Goal: Information Seeking & Learning: Learn about a topic

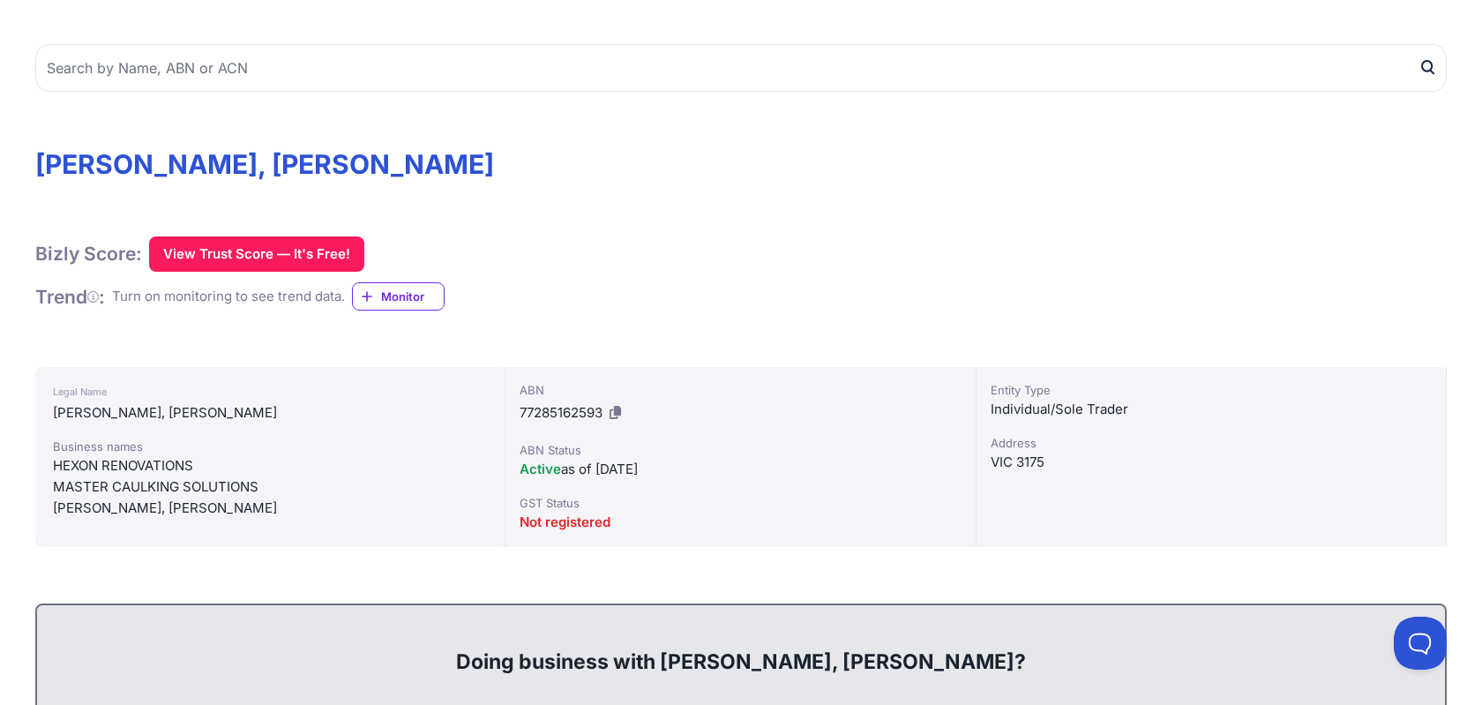
scroll to position [169, 0]
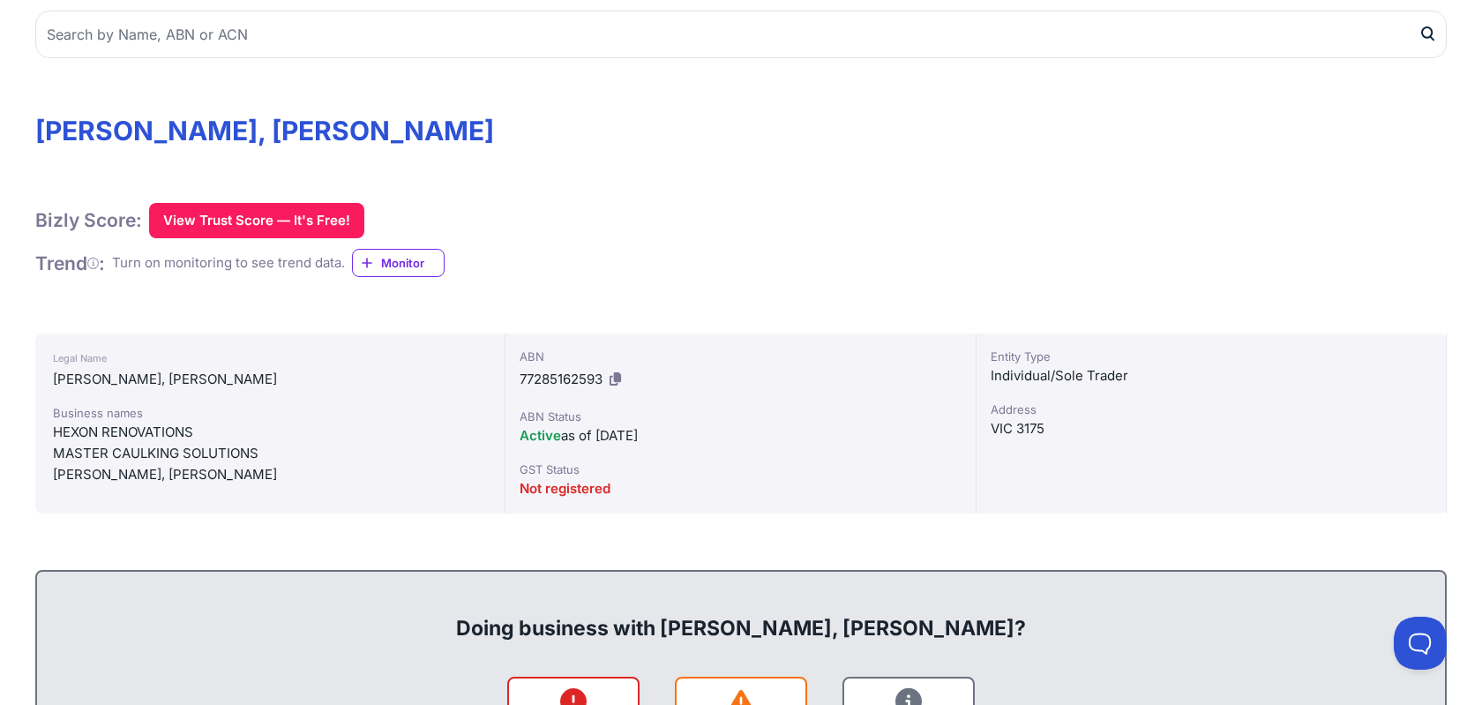
click at [559, 456] on div "ABN 77285162593 ABN Status Active as of [DATE] GST Status Not registered" at bounding box center [741, 424] width 470 height 180
click at [559, 456] on div "ABN 77285162593 ABN Status Active as of 12/09/2019 GST Status Not registered" at bounding box center [741, 424] width 470 height 180
click at [571, 461] on div "GST Status" at bounding box center [740, 470] width 441 height 18
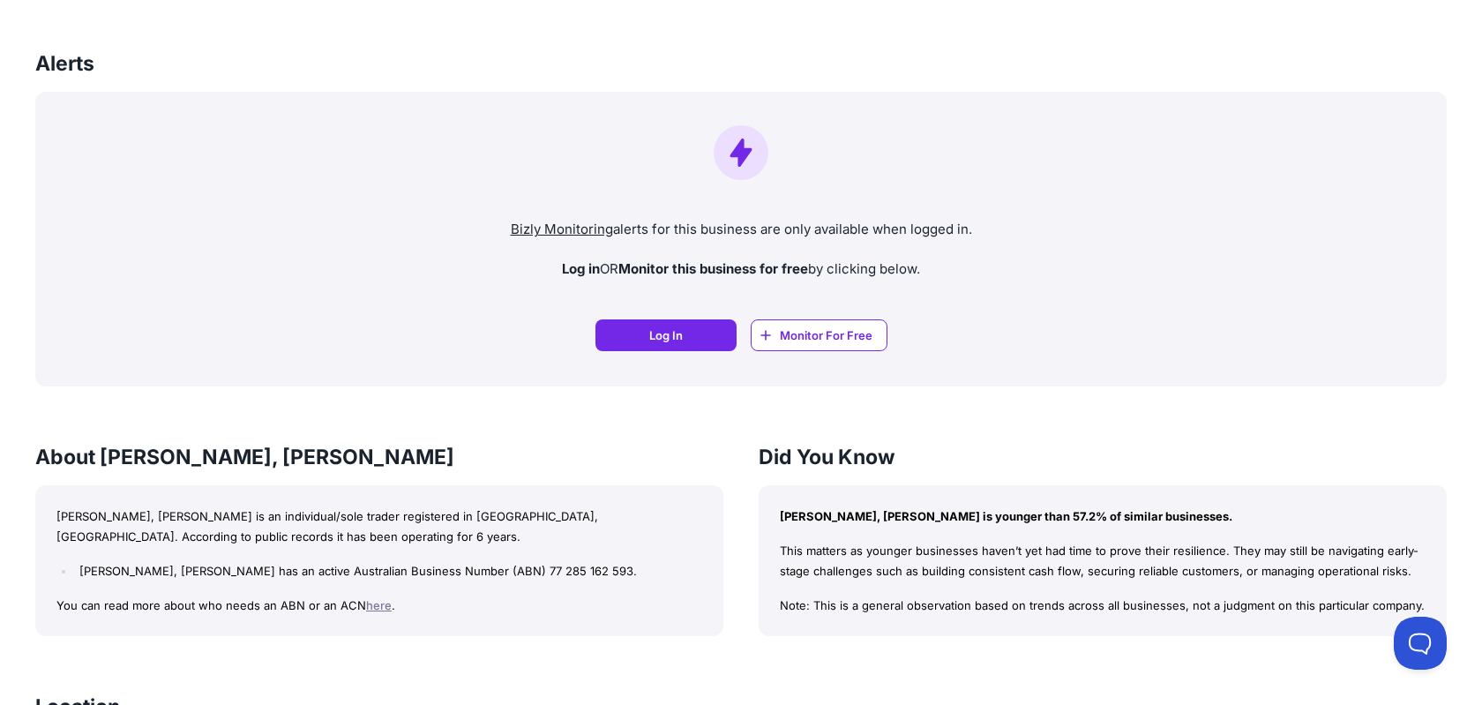
scroll to position [1474, 0]
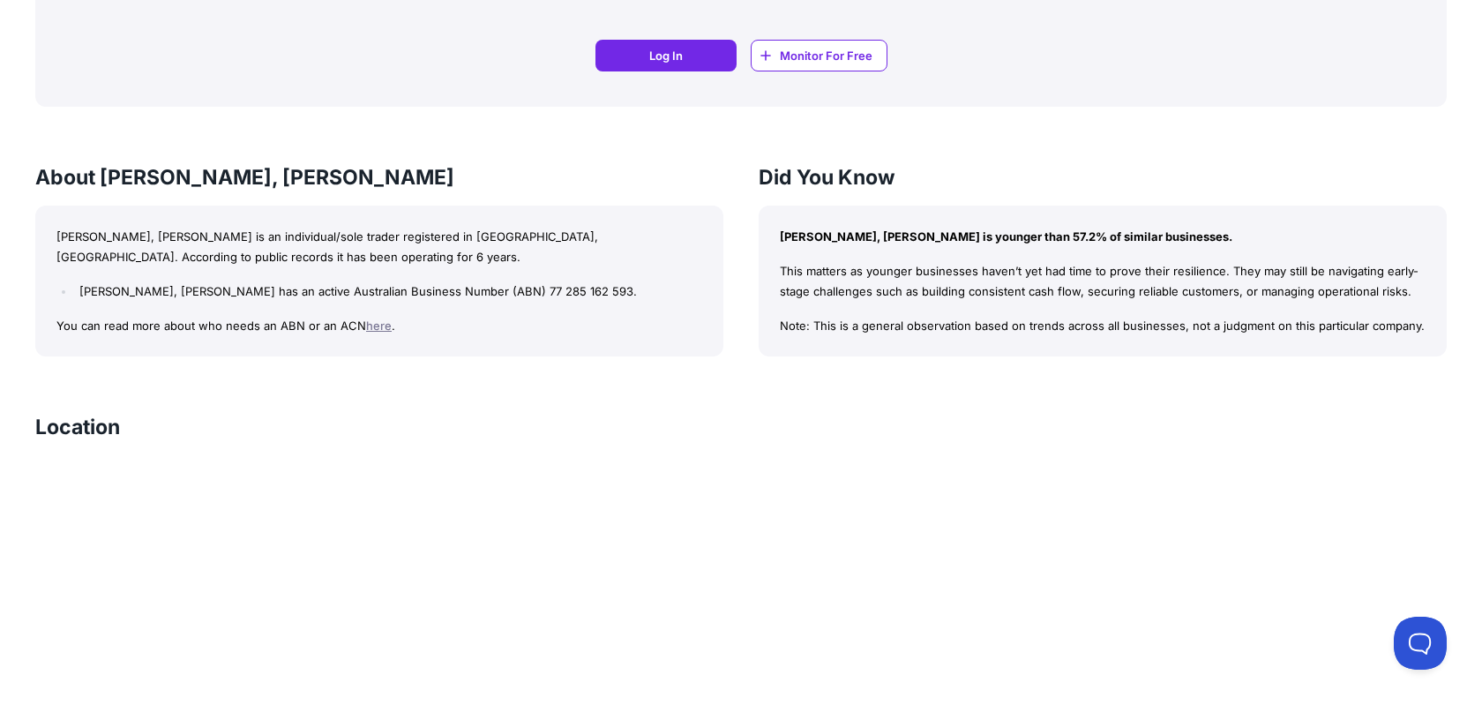
click at [371, 326] on link "here" at bounding box center [379, 326] width 26 height 14
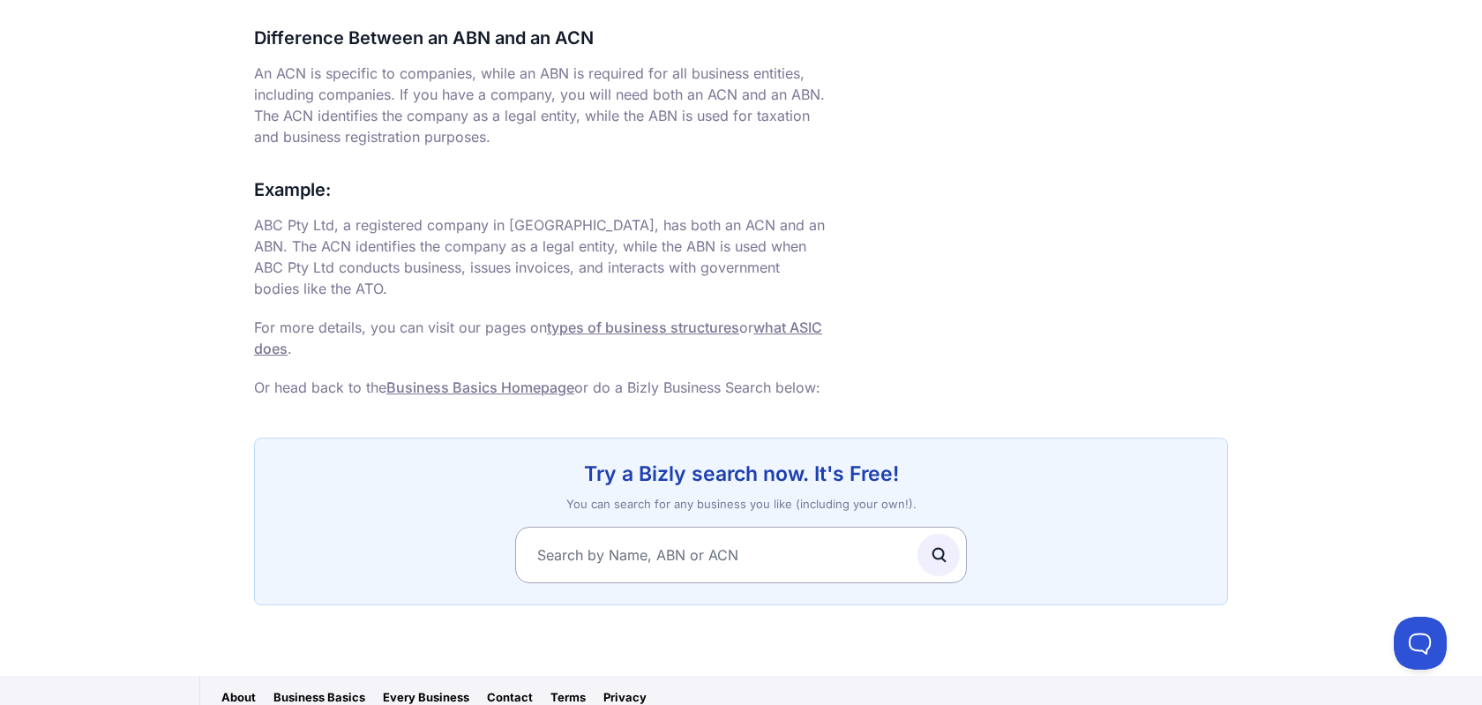
scroll to position [1185, 0]
